Goal: Find specific page/section: Find specific page/section

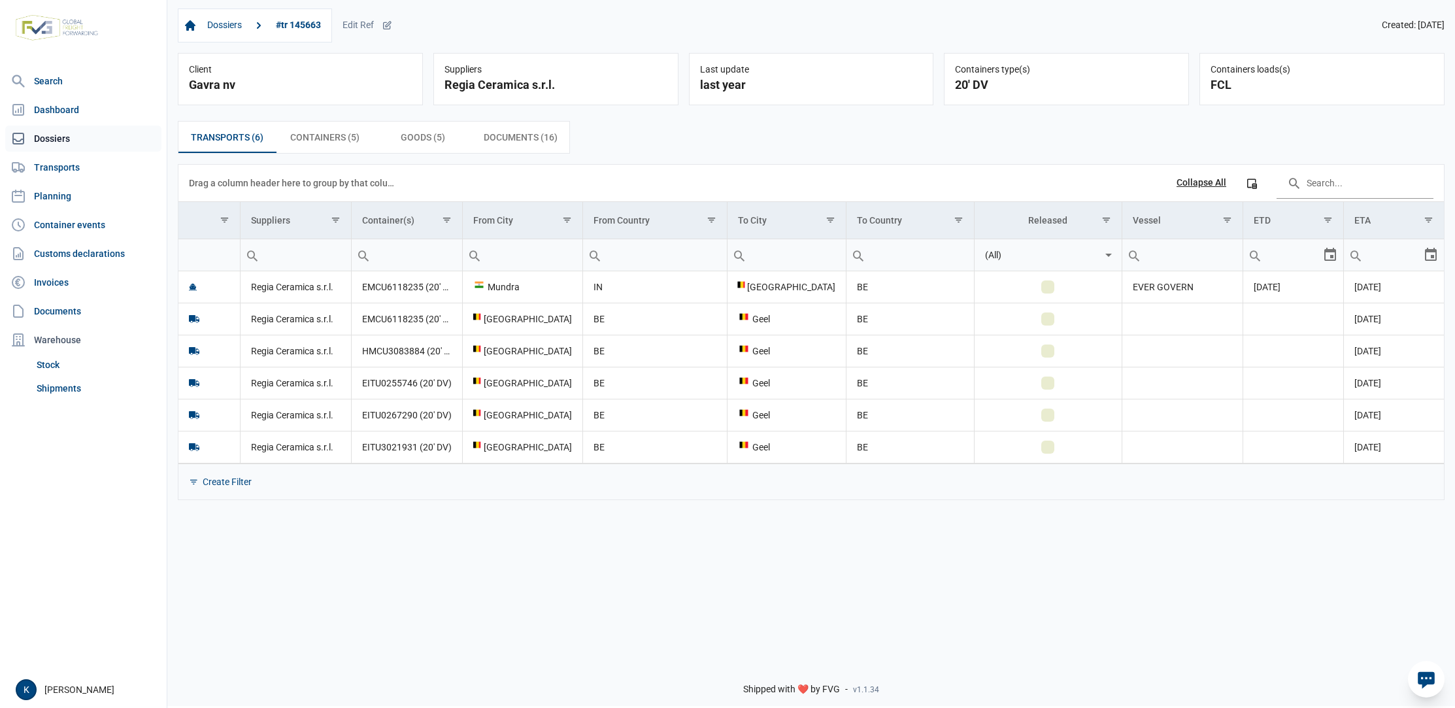
click at [72, 141] on link "Dossiers" at bounding box center [83, 139] width 156 height 26
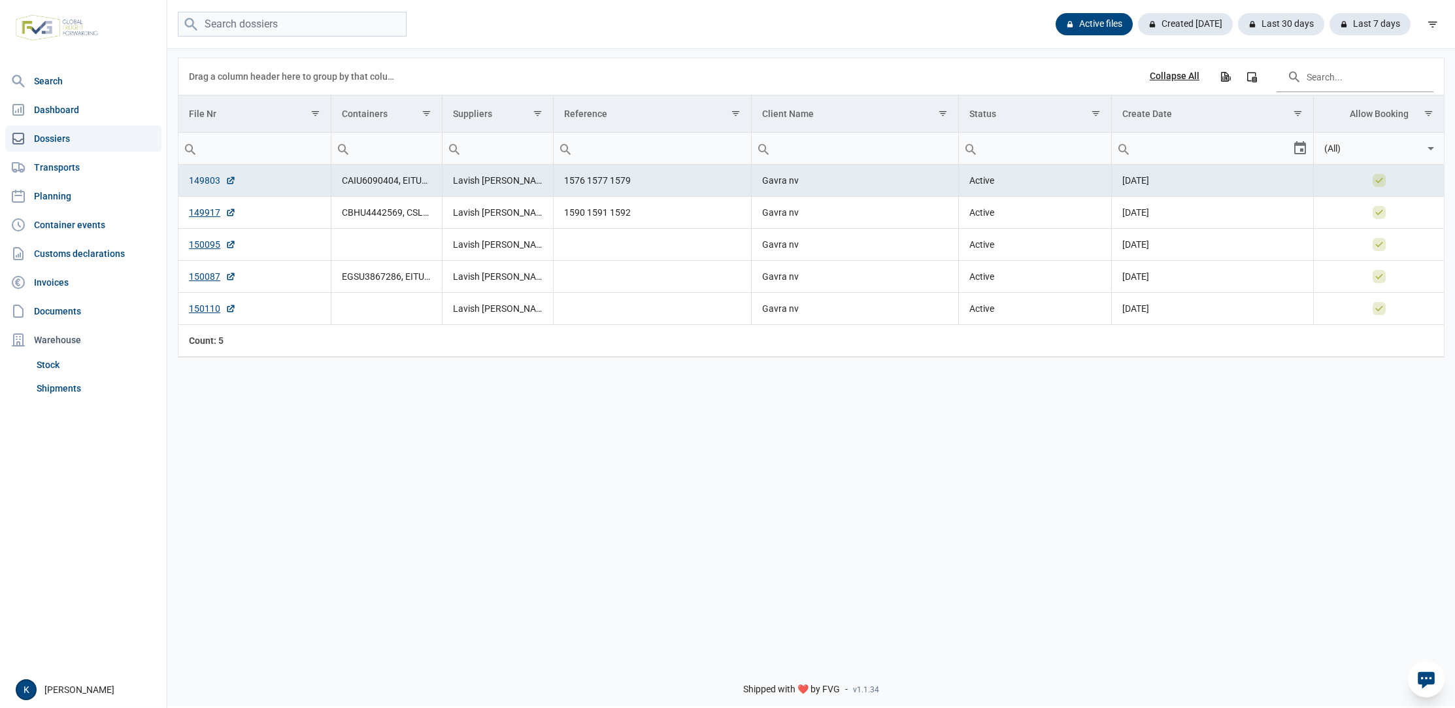
click at [231, 182] on icon "Data grid with 5 rows and 8 columns" at bounding box center [230, 181] width 7 height 7
